Goal: Communication & Community: Answer question/provide support

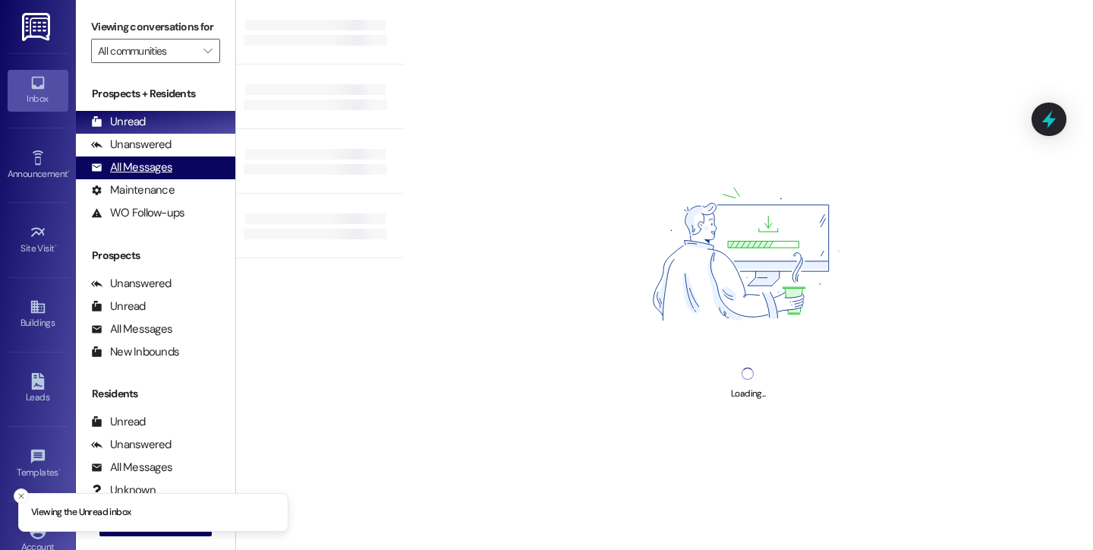
click at [153, 175] on div "All Messages" at bounding box center [131, 167] width 81 height 16
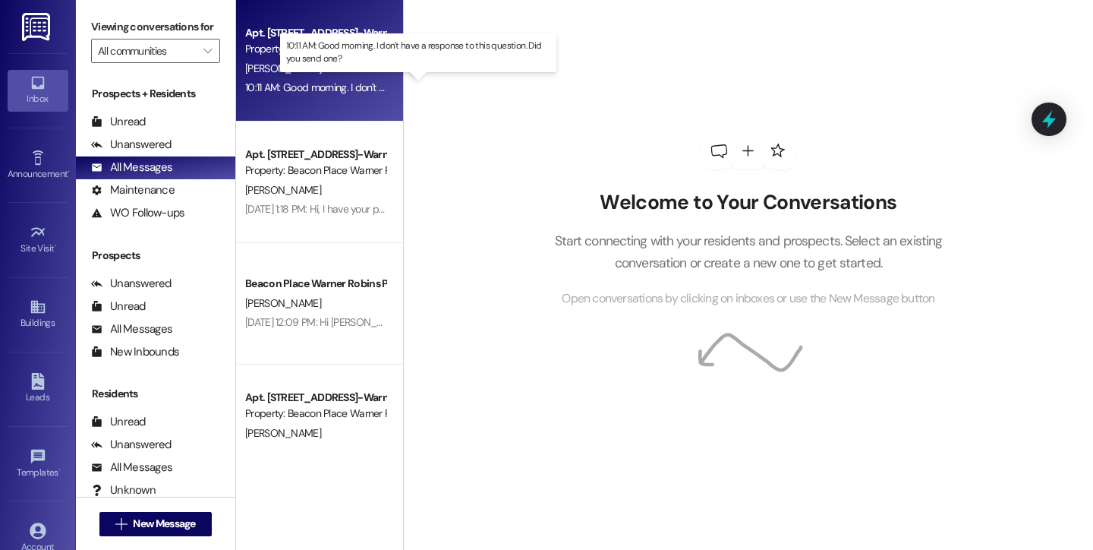
click at [260, 81] on div "10:11 AM: Good morning. I don't have a response to this question. Did you send …" at bounding box center [426, 87] width 363 height 14
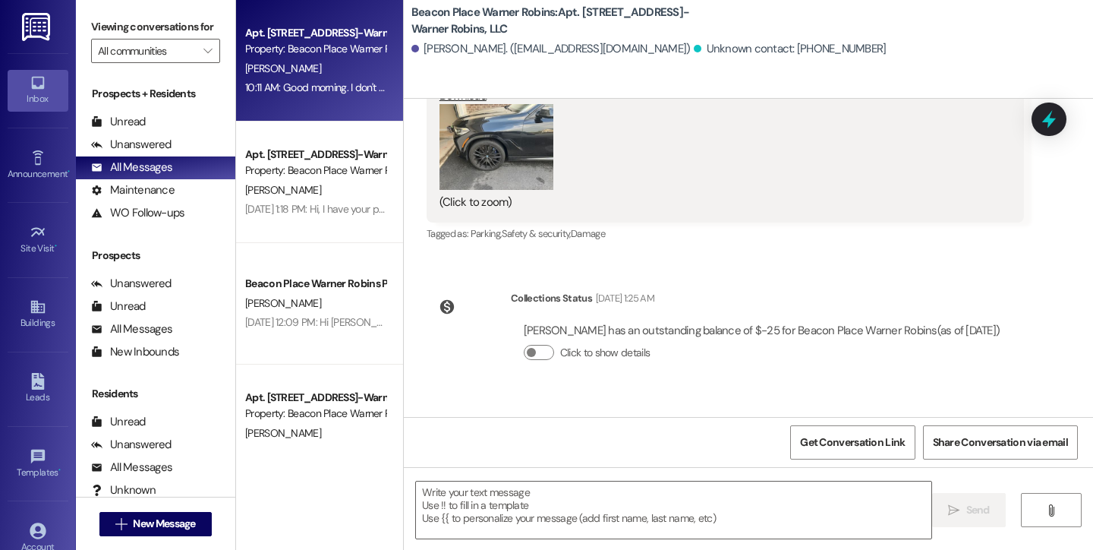
scroll to position [517, 0]
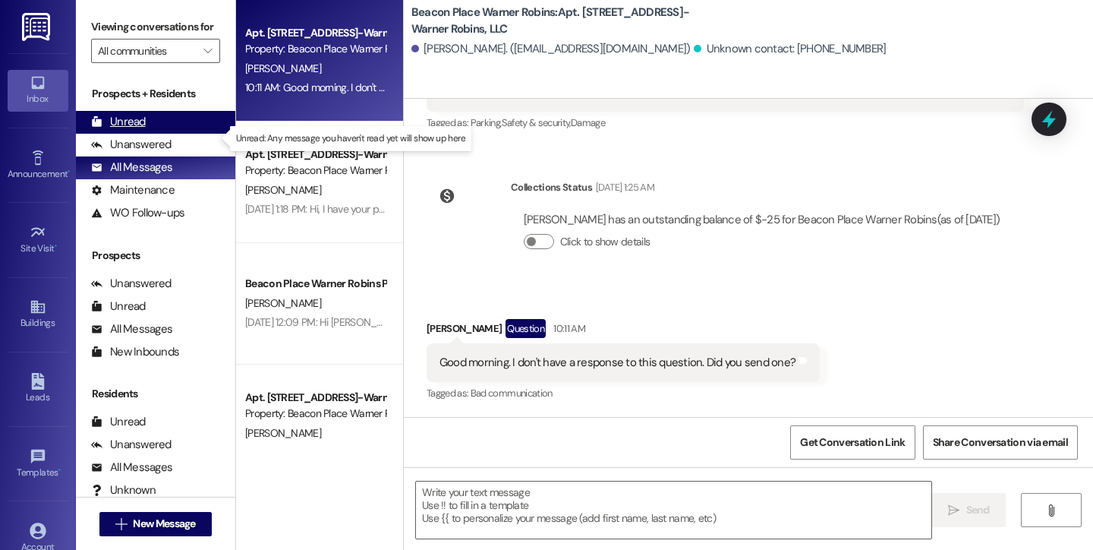
click at [159, 134] on div "Unread (0)" at bounding box center [155, 122] width 159 height 23
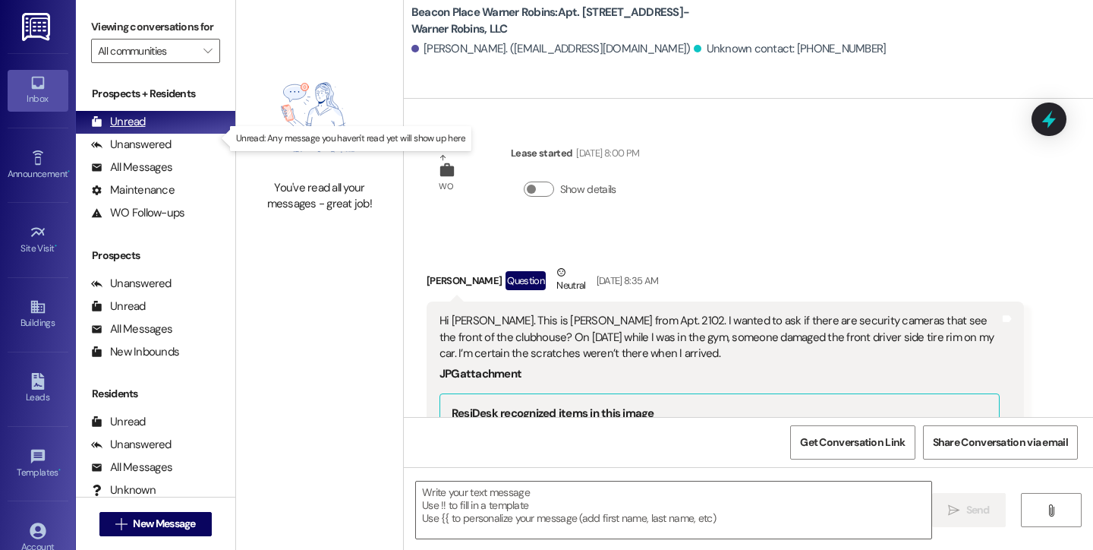
scroll to position [516, 0]
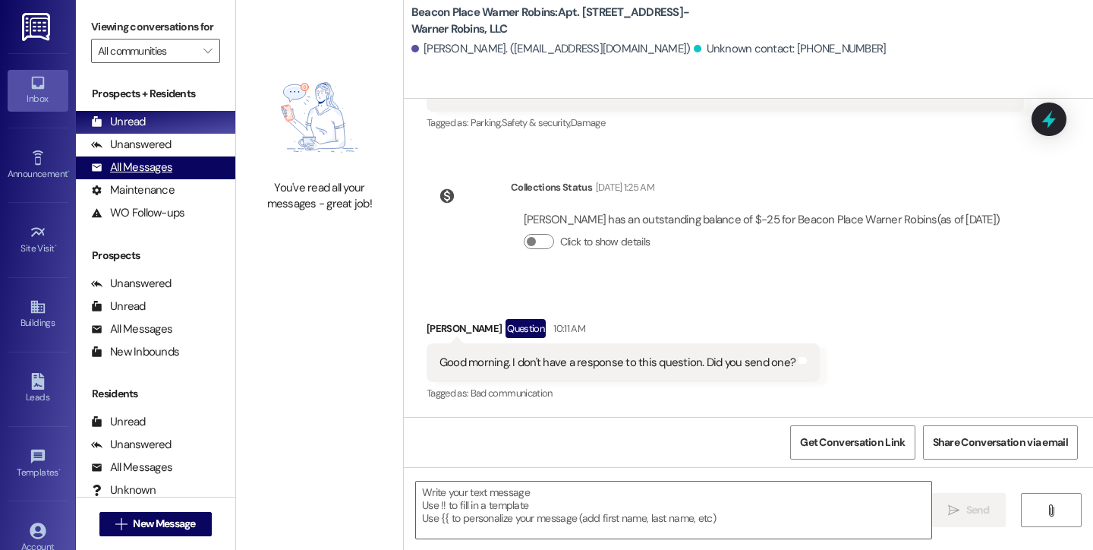
click at [142, 175] on div "All Messages" at bounding box center [131, 167] width 81 height 16
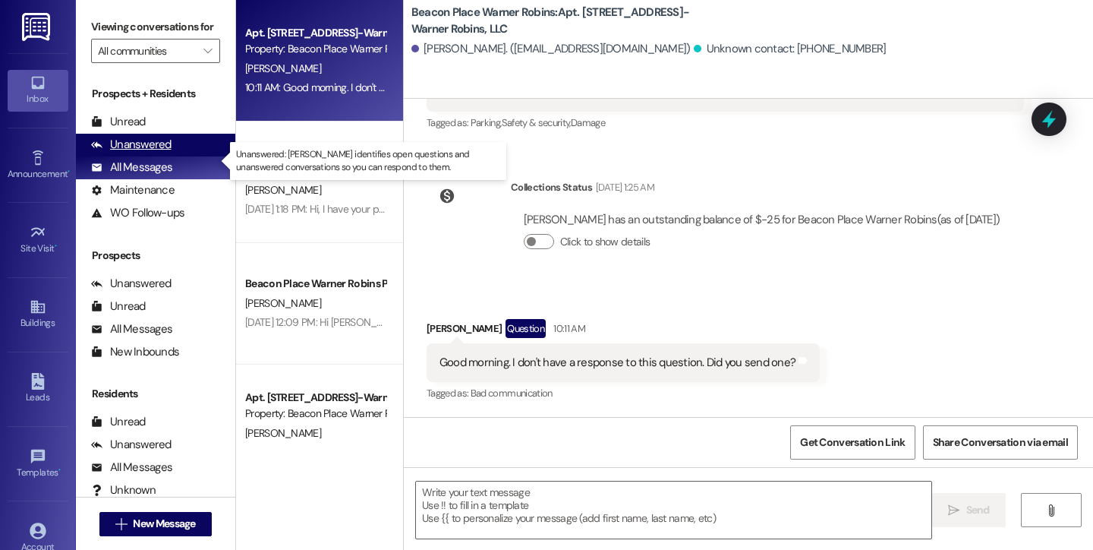
click at [161, 153] on div "Unanswered" at bounding box center [131, 145] width 80 height 16
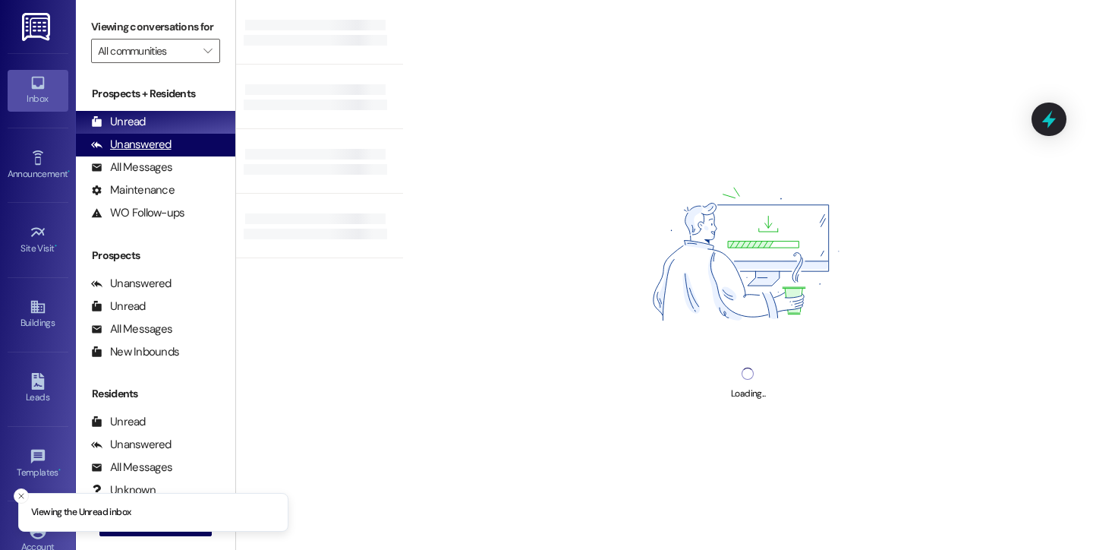
click at [169, 156] on div "Unanswered (0)" at bounding box center [155, 145] width 159 height 23
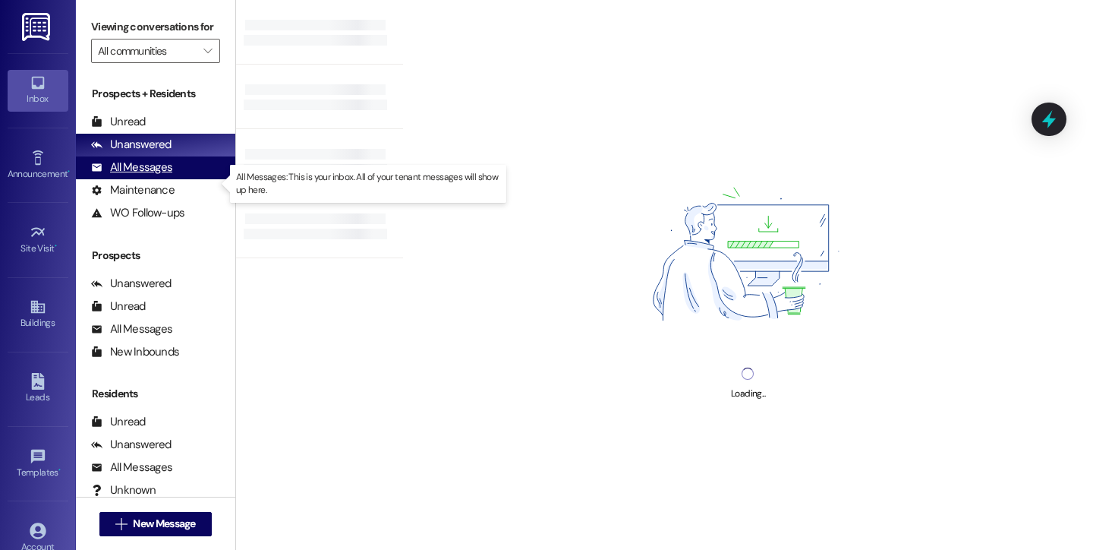
click at [163, 175] on div "All Messages" at bounding box center [131, 167] width 81 height 16
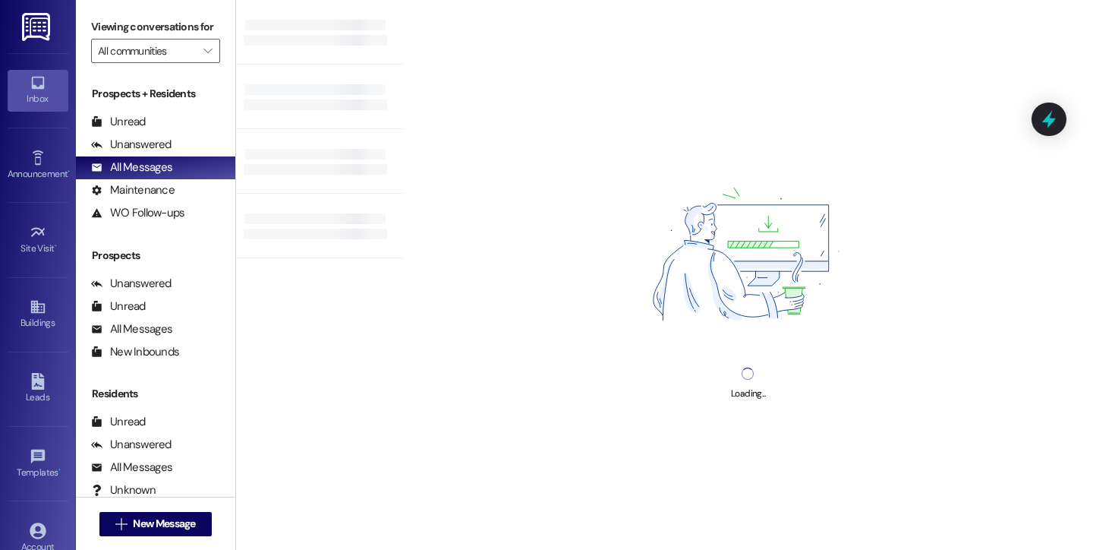
click at [298, 57] on div at bounding box center [319, 32] width 167 height 65
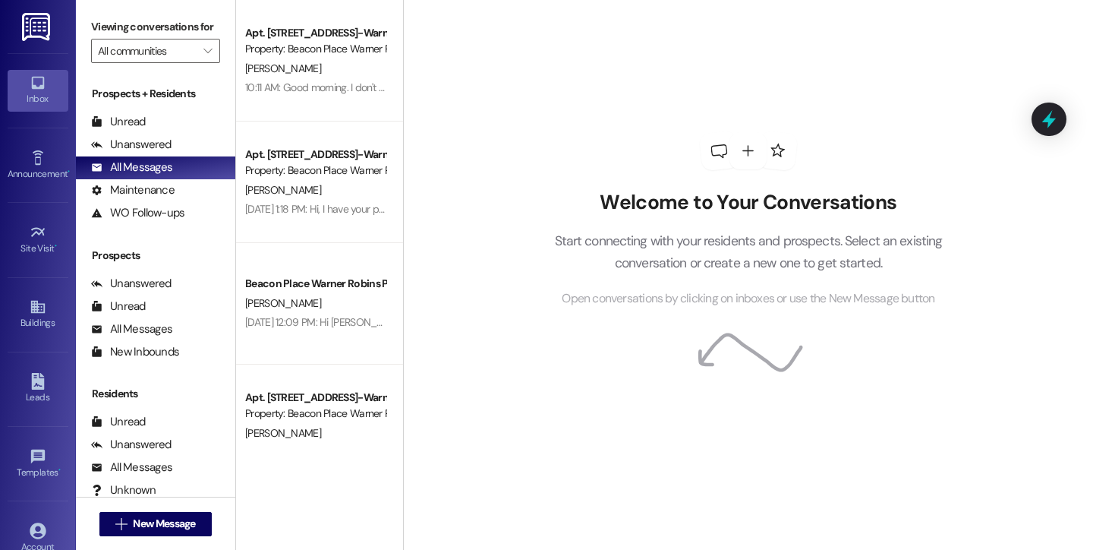
click at [298, 57] on div "Property: Beacon Place Warner Robins" at bounding box center [315, 49] width 140 height 16
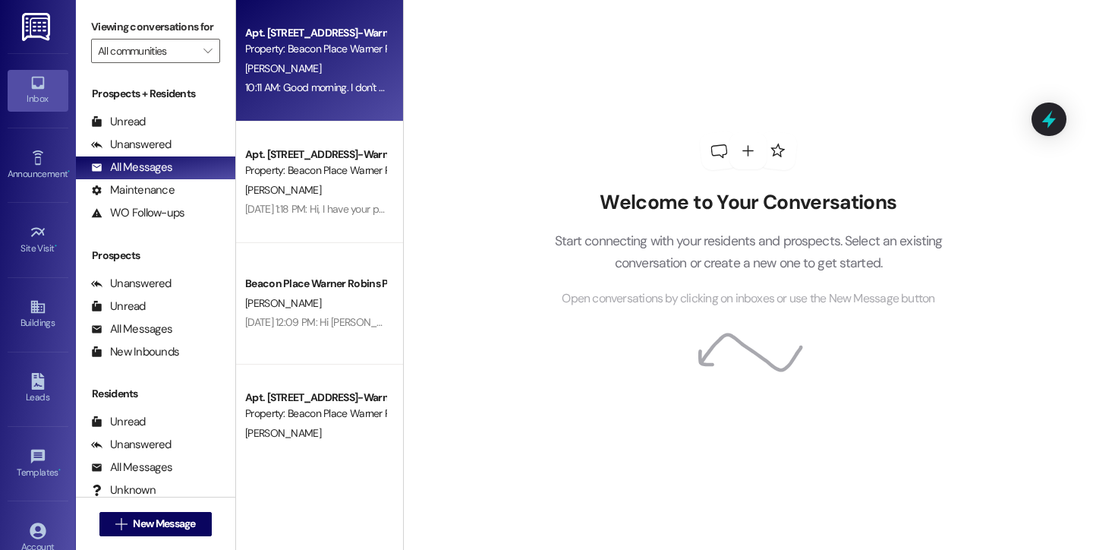
click at [307, 63] on div "[PERSON_NAME]" at bounding box center [315, 68] width 143 height 19
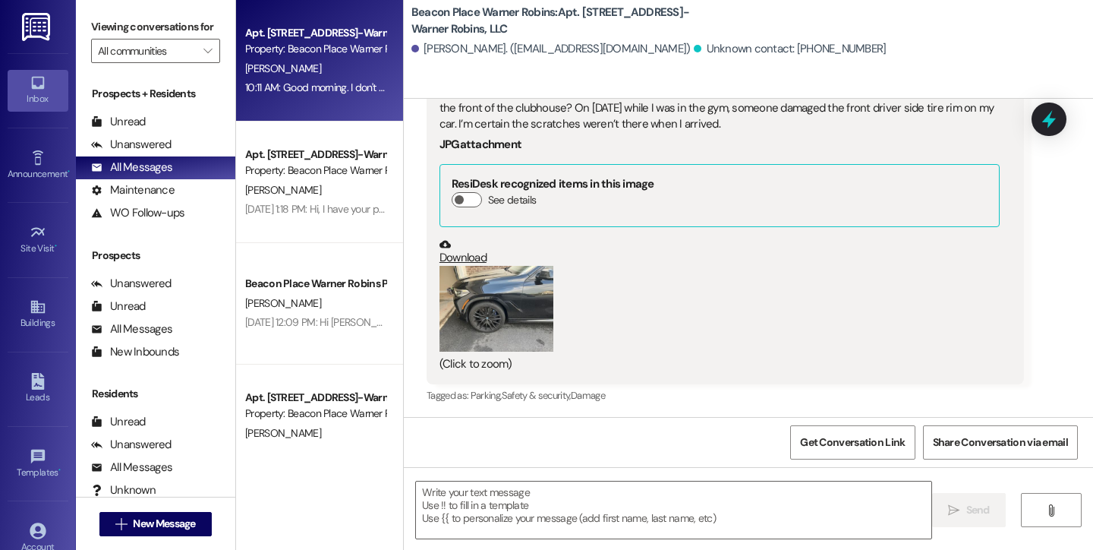
scroll to position [230, 0]
click at [511, 299] on button "Zoom image" at bounding box center [497, 308] width 114 height 86
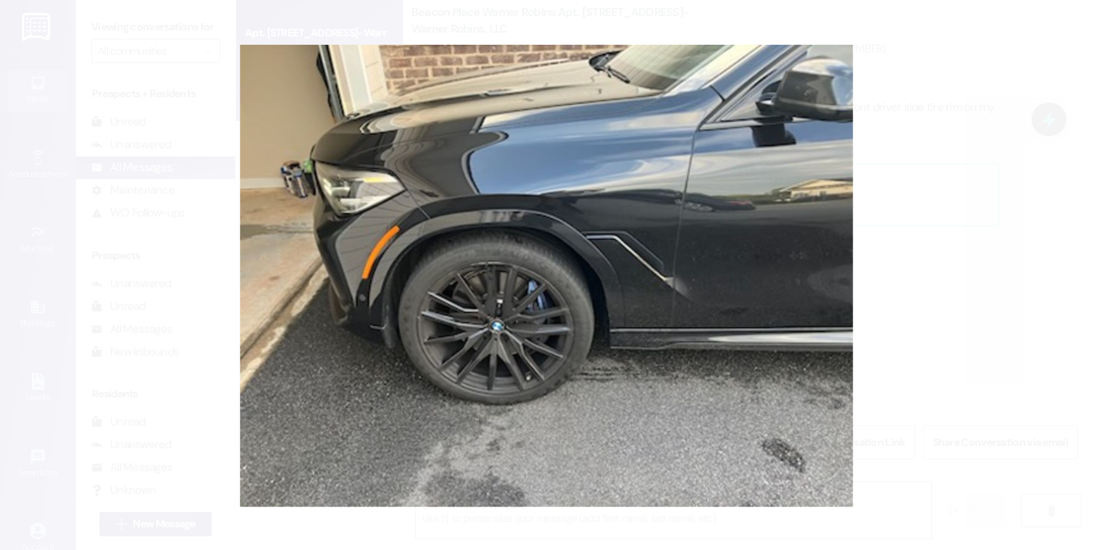
click at [459, 318] on button "Unzoom image" at bounding box center [546, 275] width 1093 height 550
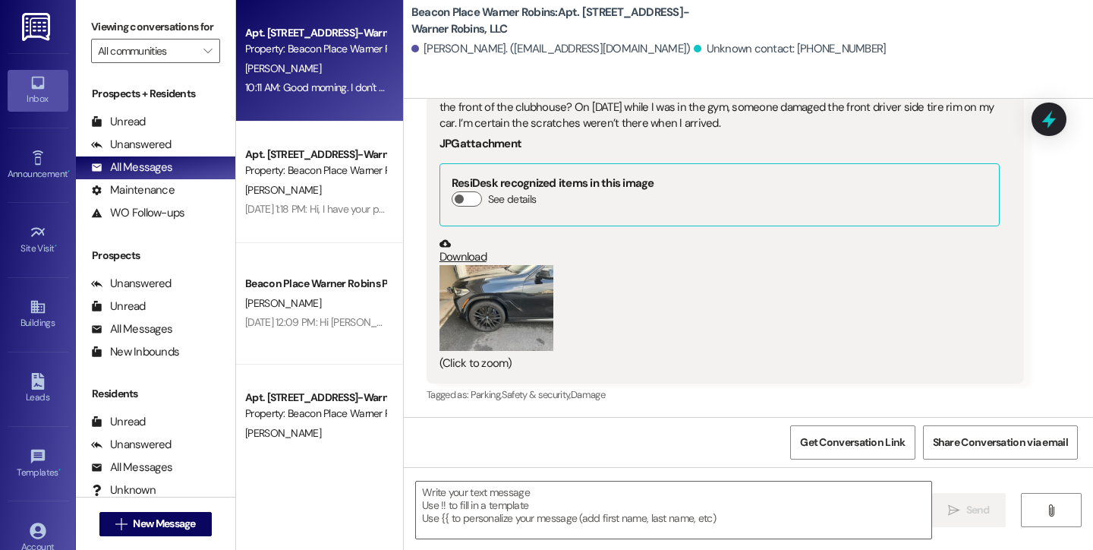
click at [487, 321] on button "Zoom image" at bounding box center [497, 308] width 114 height 86
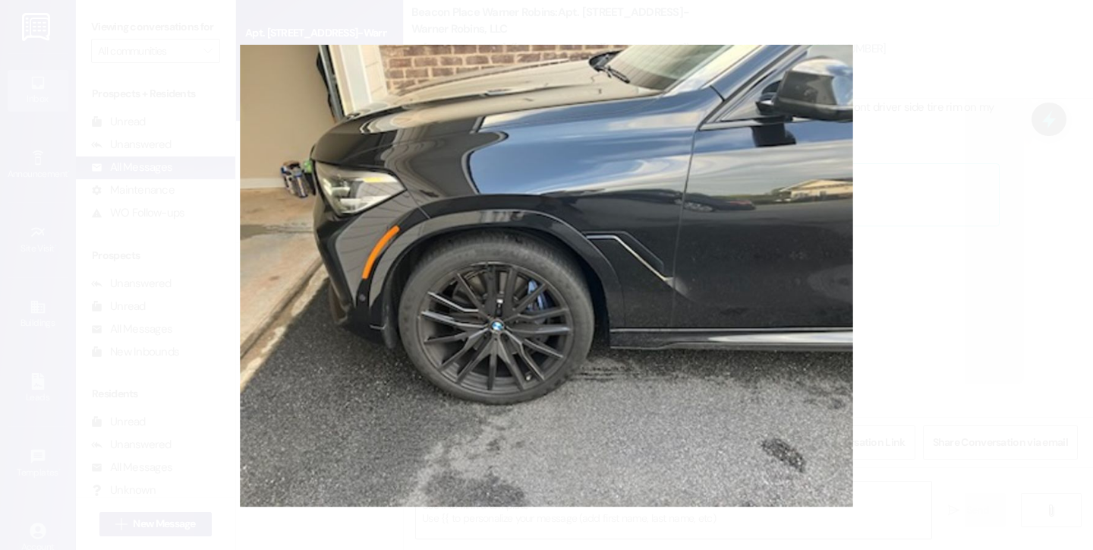
drag, startPoint x: 492, startPoint y: 316, endPoint x: 858, endPoint y: 303, distance: 366.2
click at [858, 303] on button "Unzoom image" at bounding box center [546, 275] width 1093 height 550
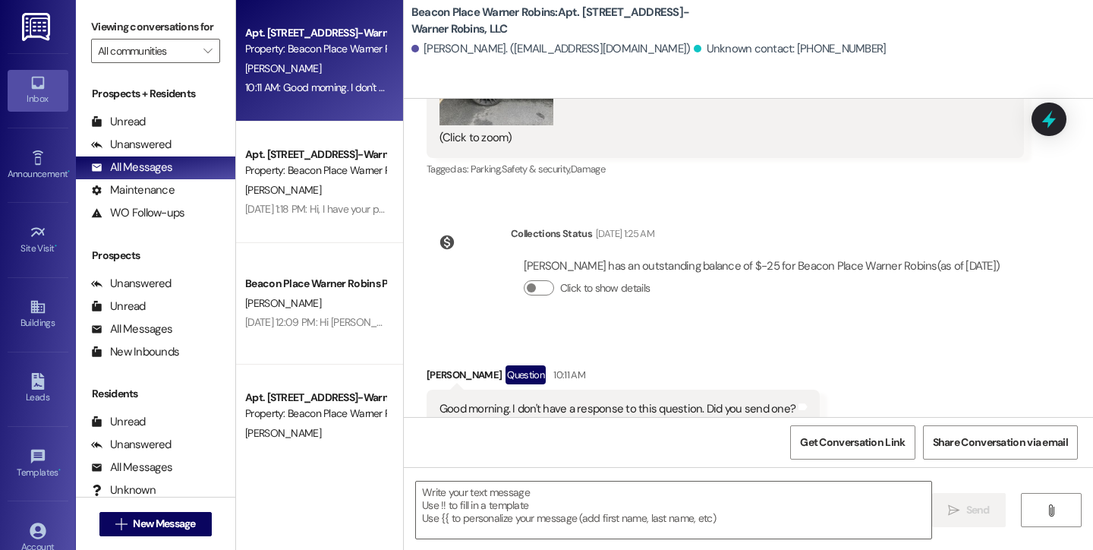
scroll to position [98, 0]
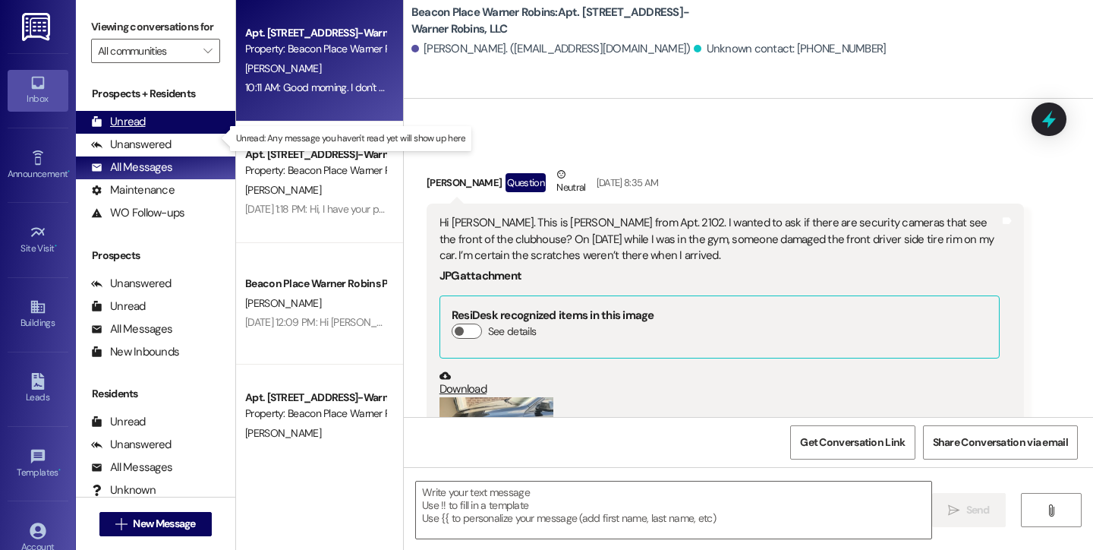
click at [153, 134] on div "Unread (0)" at bounding box center [155, 122] width 159 height 23
